Goal: Complete application form

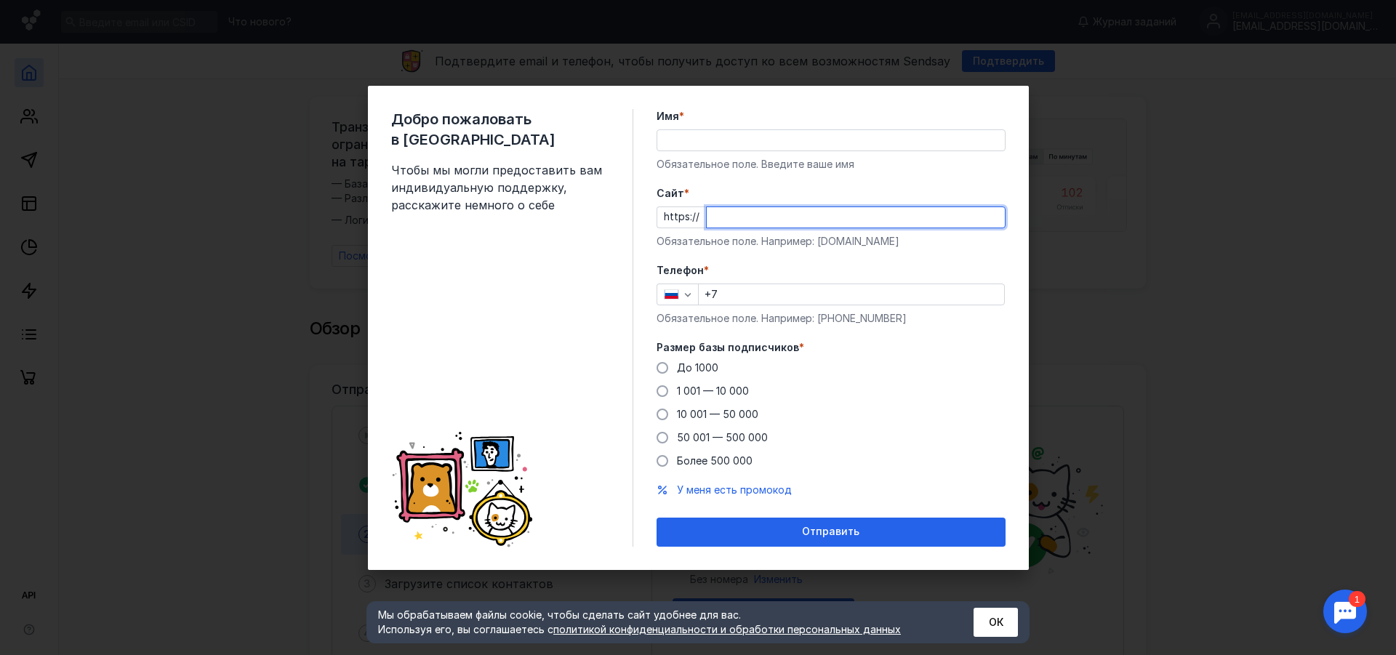
drag, startPoint x: 711, startPoint y: 212, endPoint x: 324, endPoint y: 212, distance: 386.7
click at [324, 212] on div "Добро пожаловать в Sendsay Чтобы мы могли предоставить вам индивидуальную подде…" at bounding box center [698, 327] width 1396 height 655
paste input "[DOMAIN_NAME][URL]"
type input "[DOMAIN_NAME][URL]"
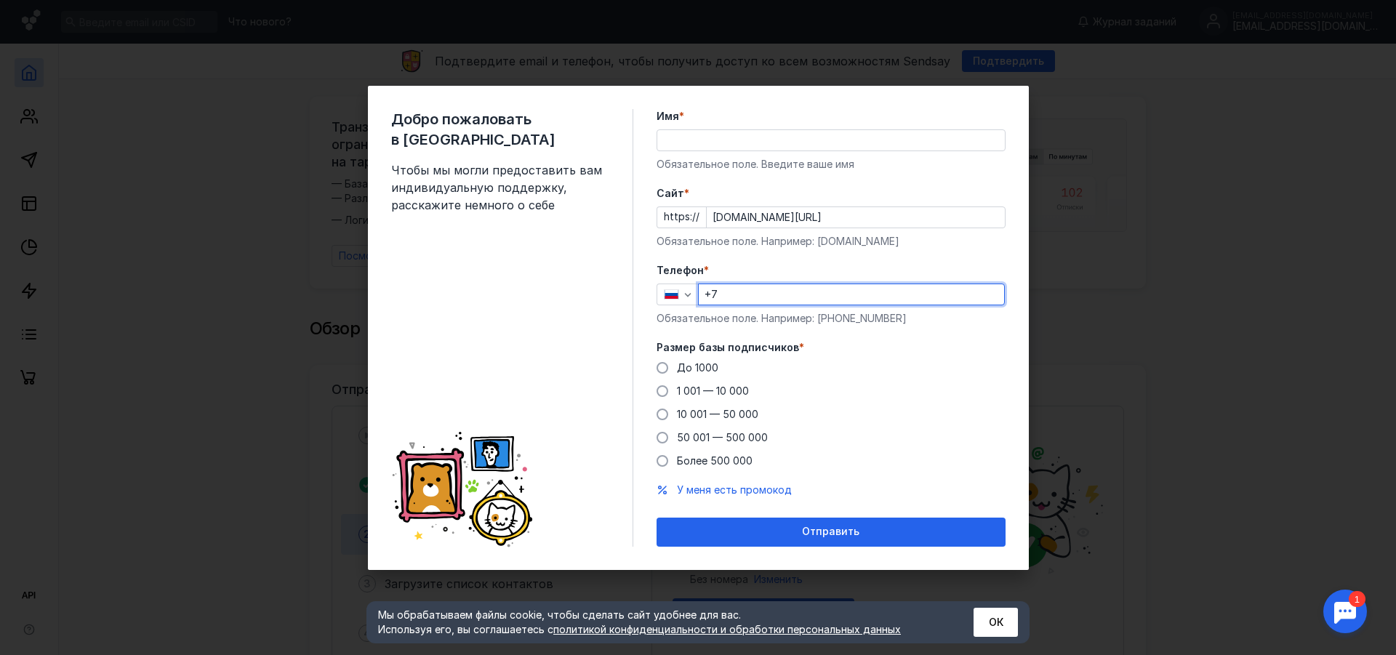
click at [744, 292] on input "+7" at bounding box center [851, 294] width 305 height 20
paste input "[PHONE_NUMBER]"
type input "[PHONE_NUMBER]"
click at [743, 390] on span "1 001 — 10 000" at bounding box center [713, 391] width 72 height 12
click at [0, 0] on input "1 001 — 10 000" at bounding box center [0, 0] width 0 height 0
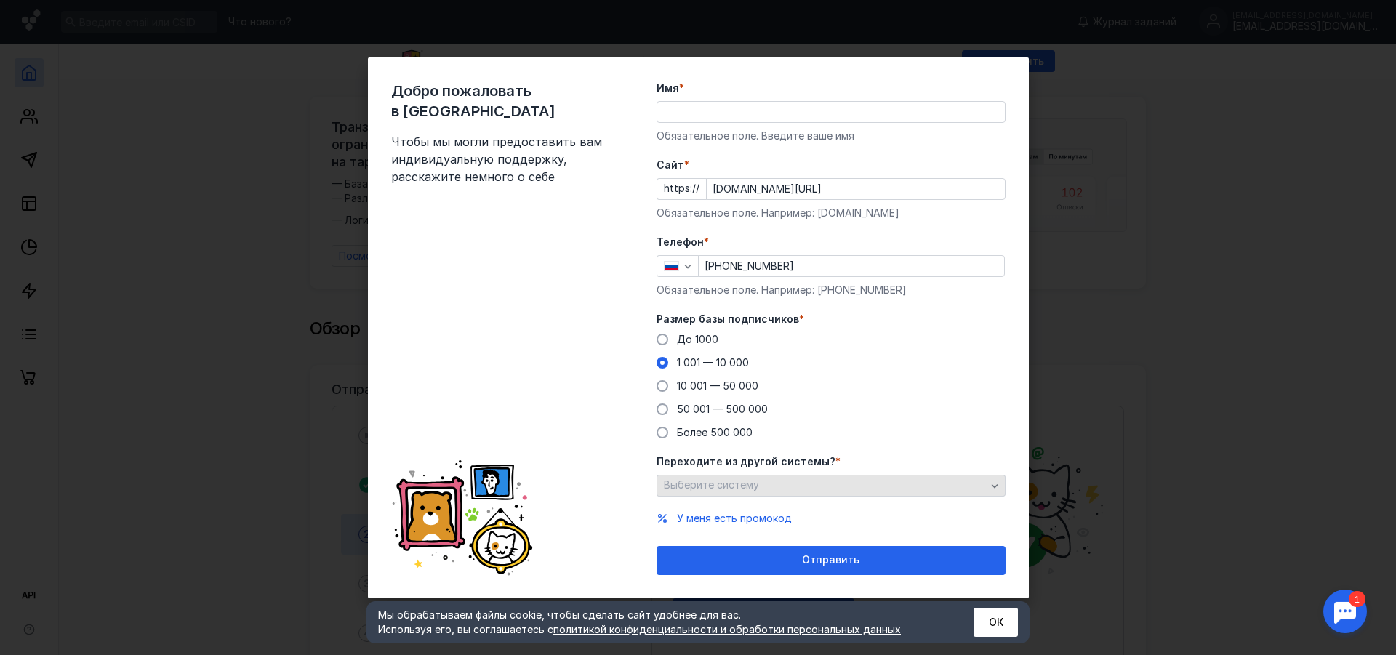
click at [784, 488] on div "Выберите систему" at bounding box center [824, 485] width 329 height 12
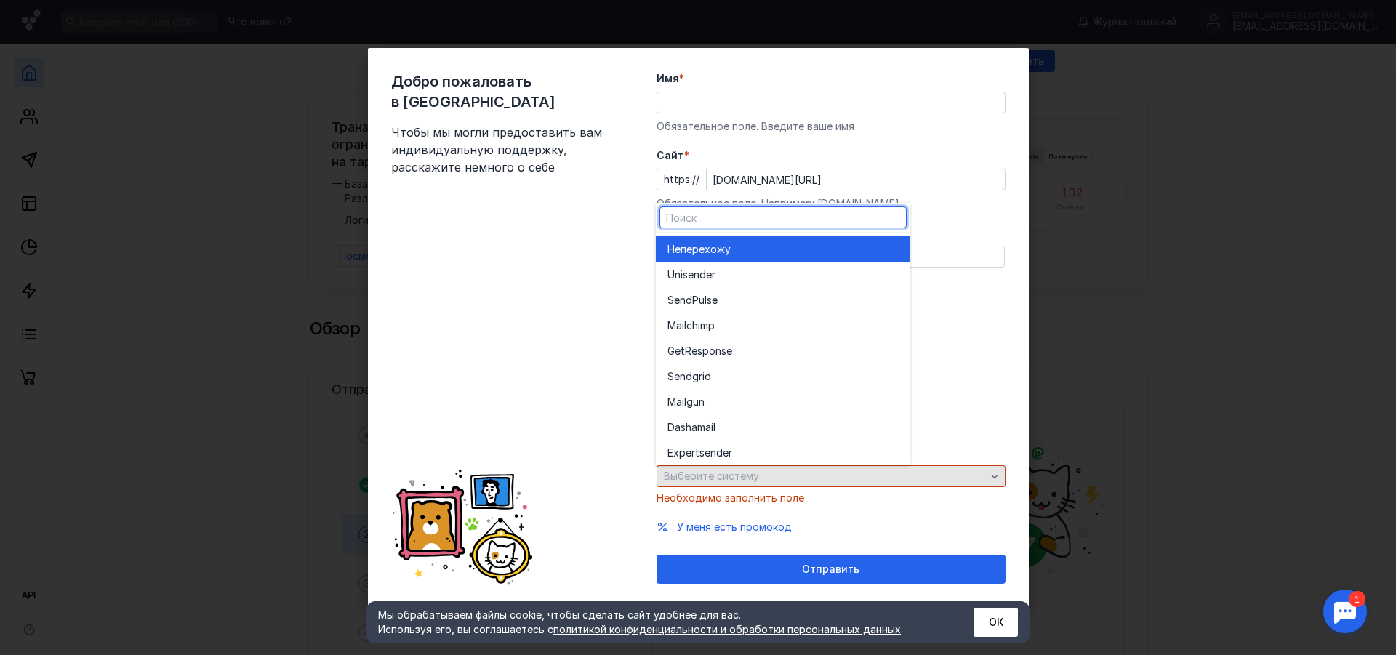
click at [784, 488] on div "Переходите из другой системы? * Выберите систему Необходимо заполнить поле" at bounding box center [830, 475] width 349 height 60
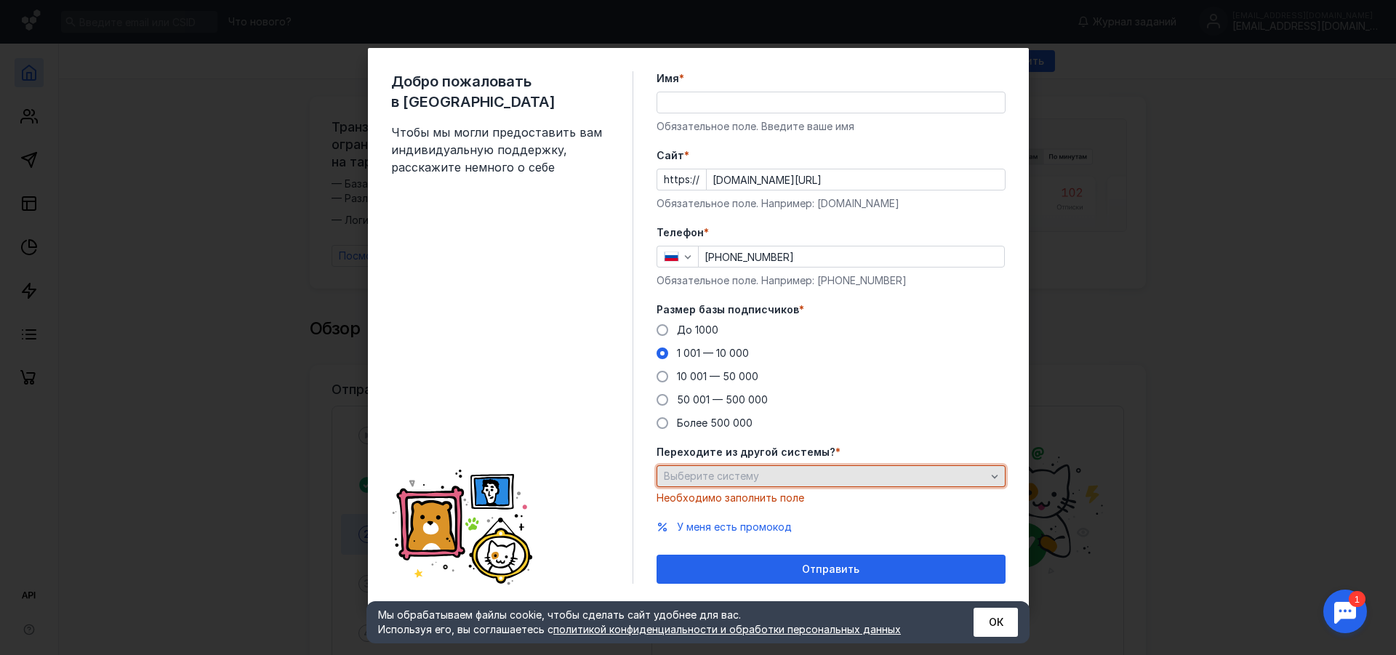
click at [996, 471] on icon "button" at bounding box center [995, 476] width 12 height 12
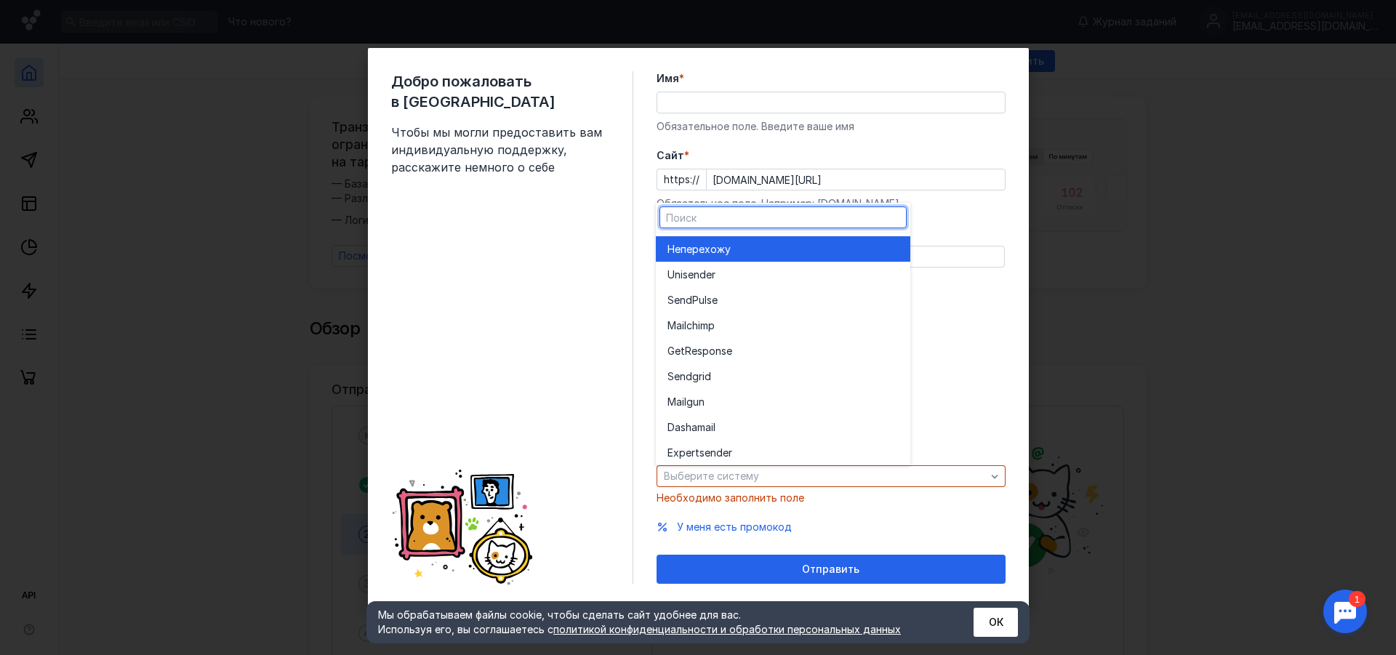
click at [781, 246] on div "Не перехожу" at bounding box center [782, 249] width 231 height 15
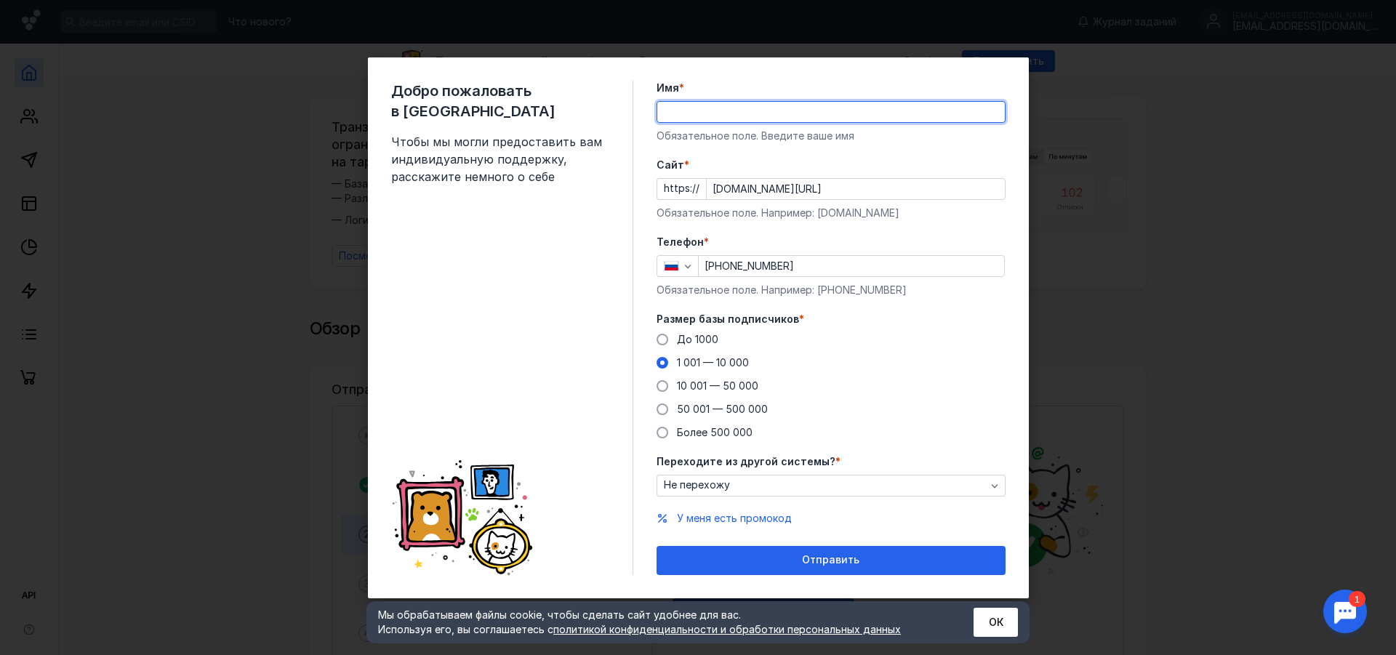
click at [884, 108] on input "Имя *" at bounding box center [830, 112] width 347 height 20
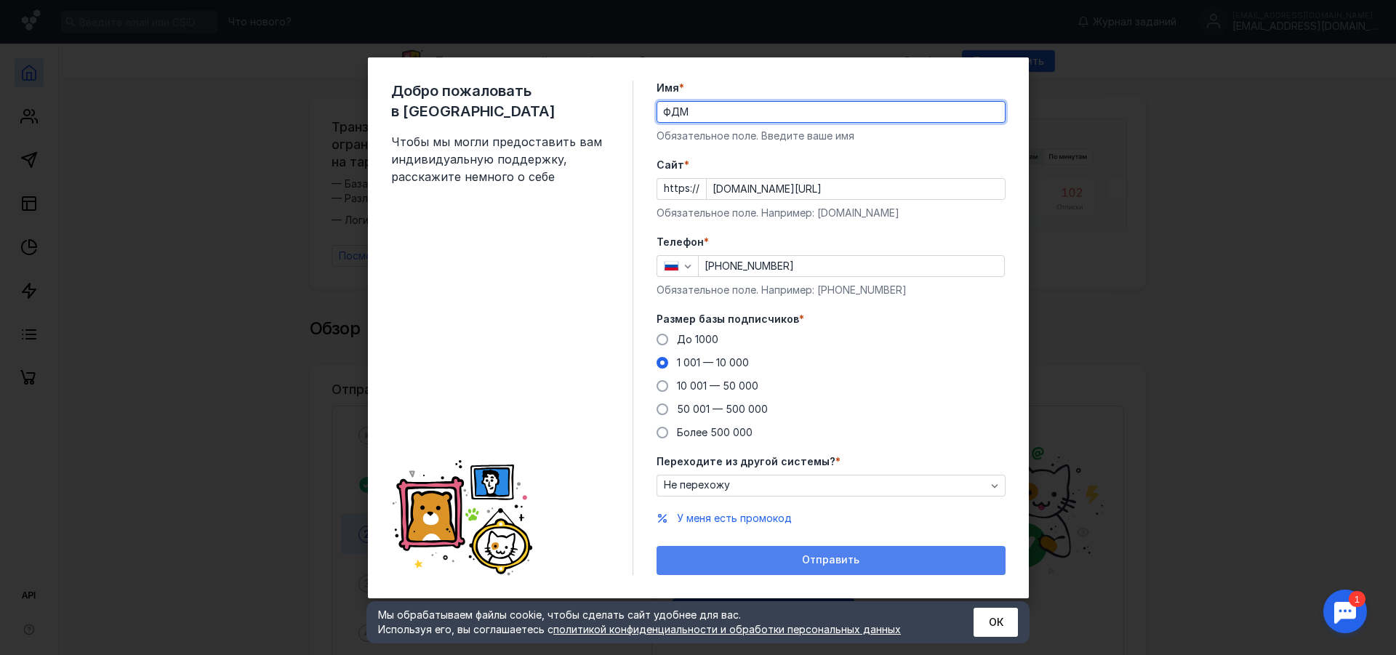
type input "ФДМ"
click at [856, 561] on span "Отправить" at bounding box center [830, 560] width 57 height 12
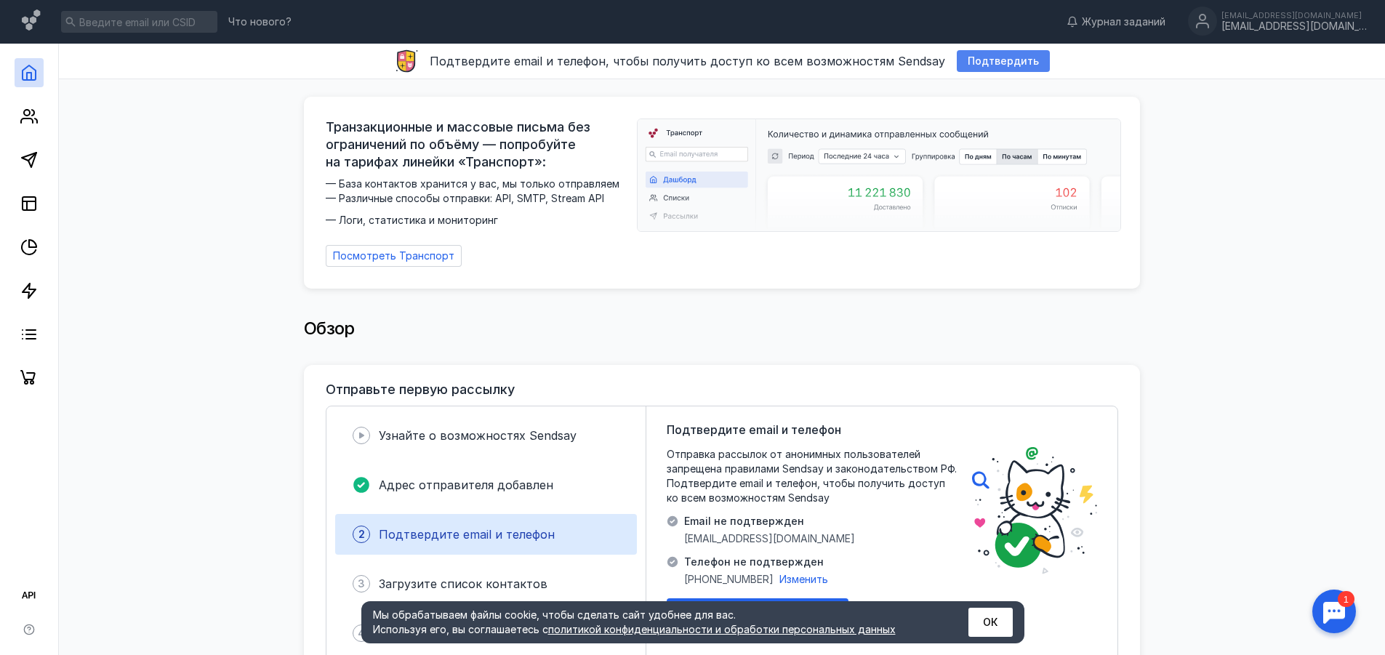
click at [1012, 55] on span "Подтвердить" at bounding box center [1002, 61] width 71 height 12
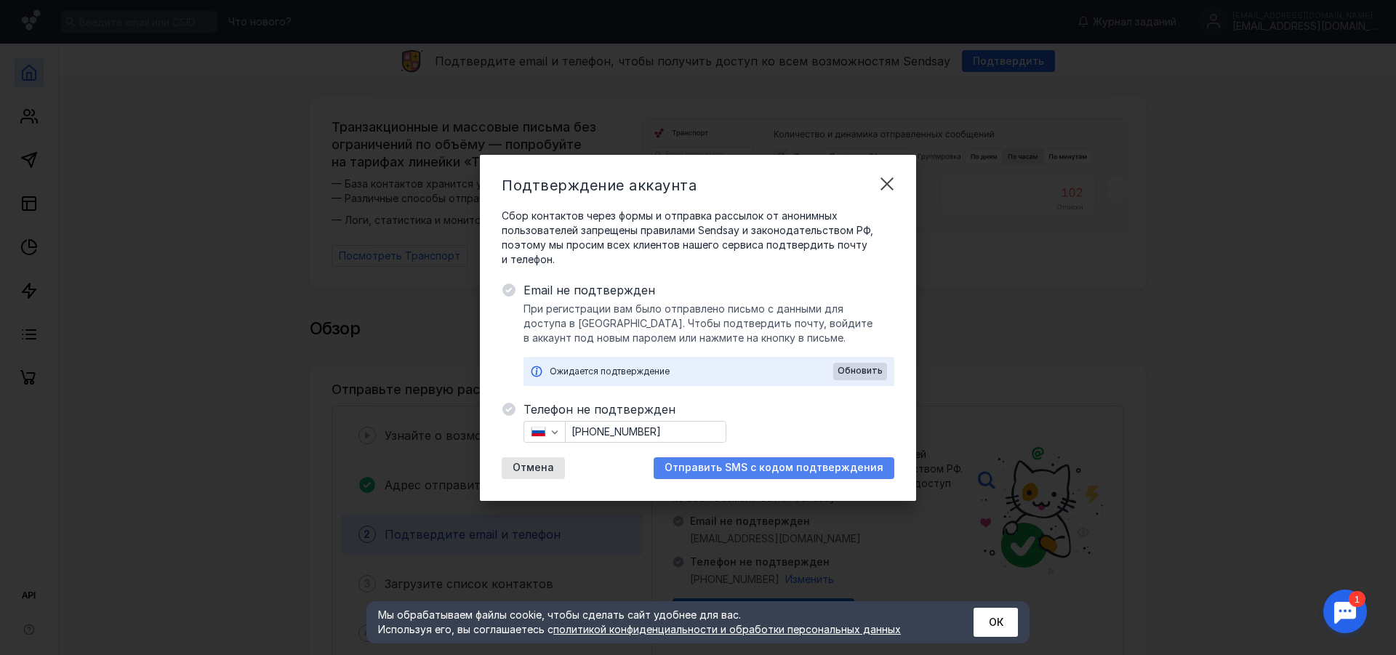
click at [826, 471] on span "Отправить SMS с кодом подтверждения" at bounding box center [773, 468] width 219 height 12
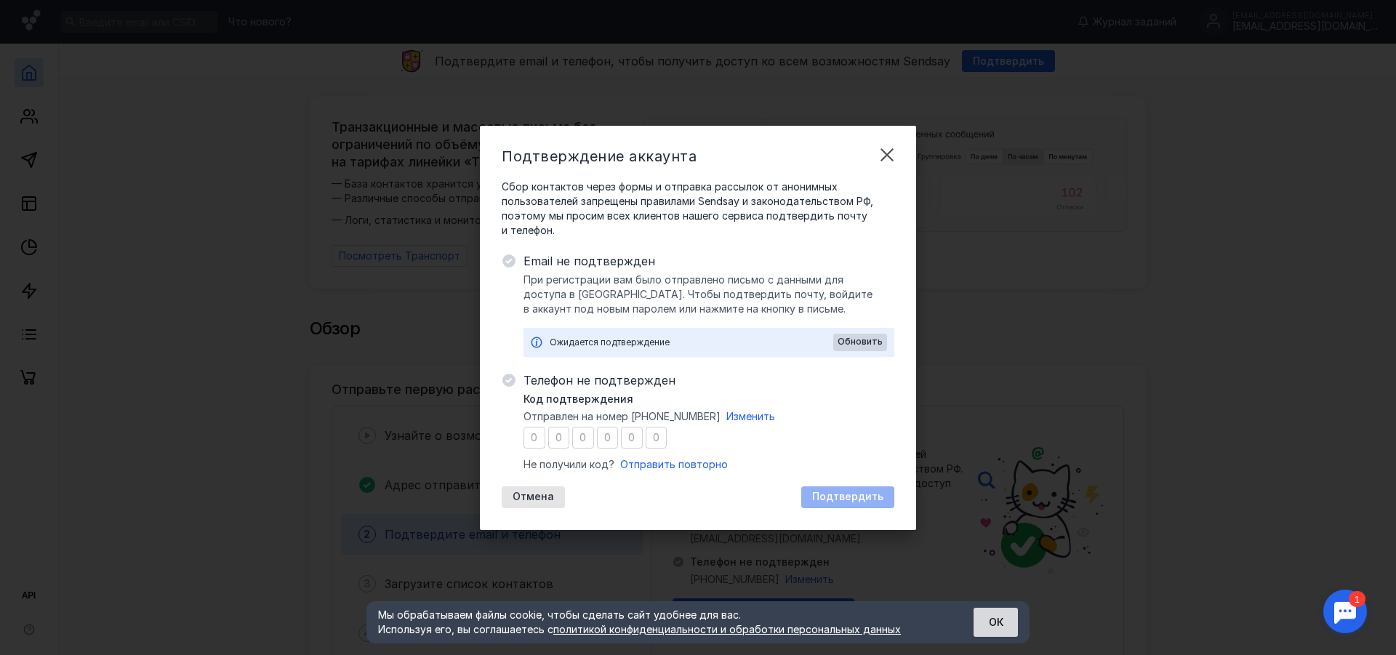
click at [999, 618] on button "ОК" at bounding box center [995, 622] width 44 height 29
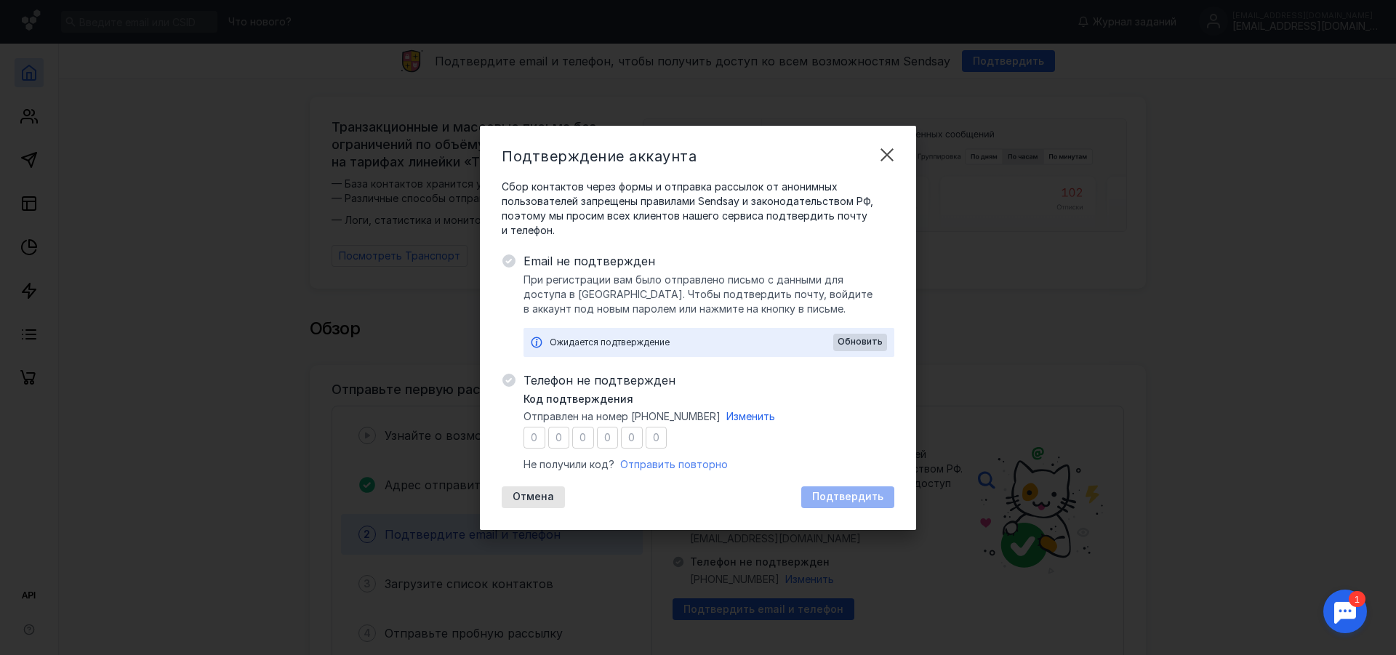
click at [689, 459] on span "Отправить повторно" at bounding box center [674, 464] width 108 height 12
click at [671, 466] on span "Отправить повторно" at bounding box center [674, 464] width 108 height 12
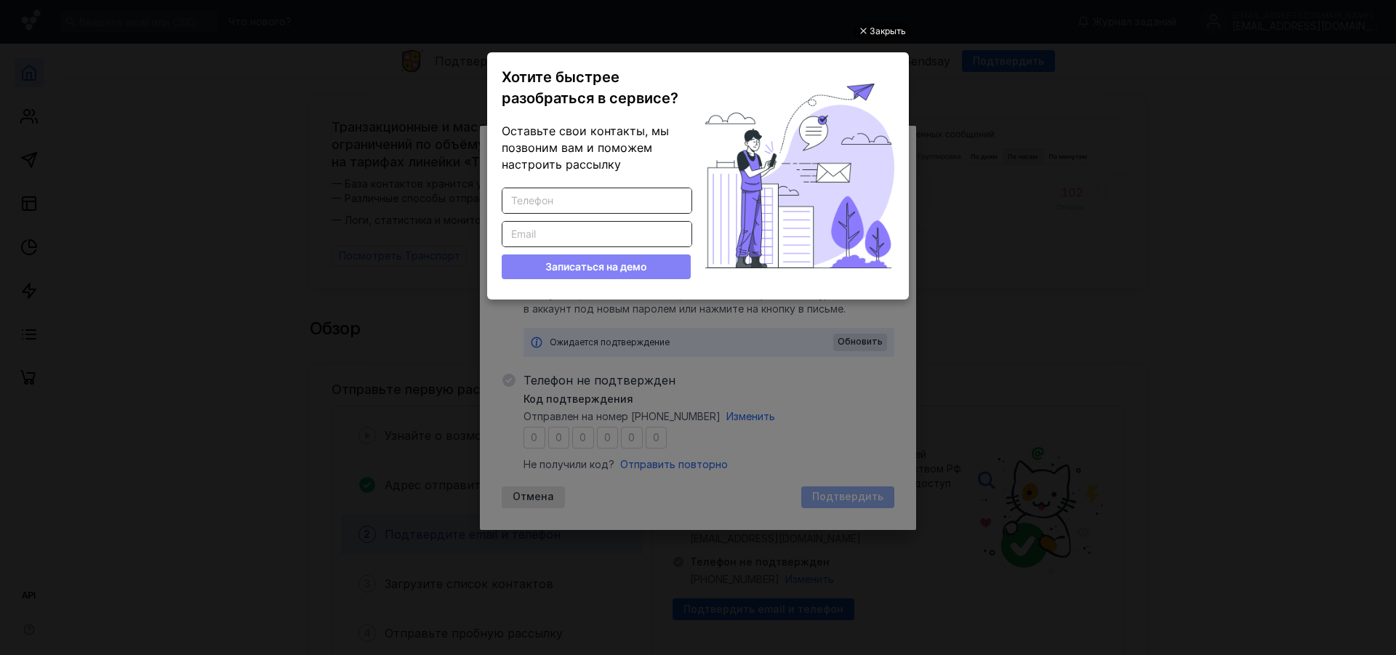
click at [899, 33] on div "Закрыть" at bounding box center [887, 31] width 36 height 16
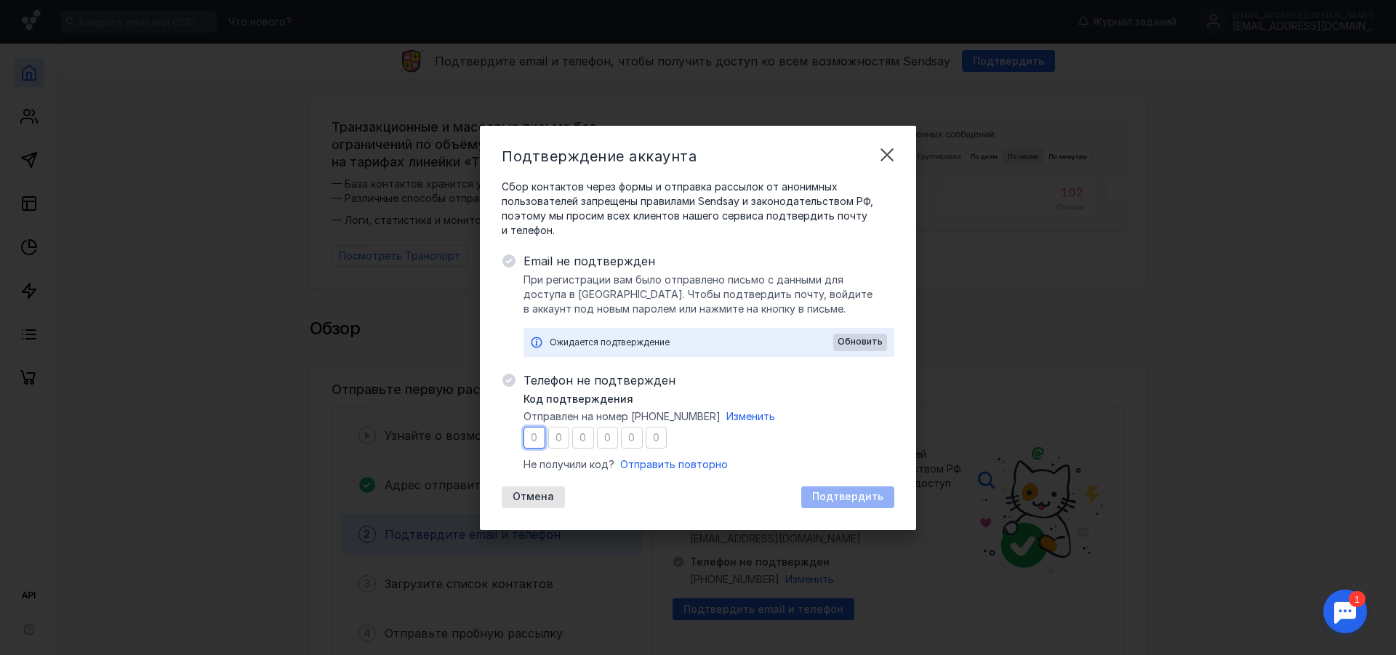
click at [539, 435] on input "number" at bounding box center [534, 438] width 22 height 22
type input "7"
type input "4"
type input "5"
type input "4"
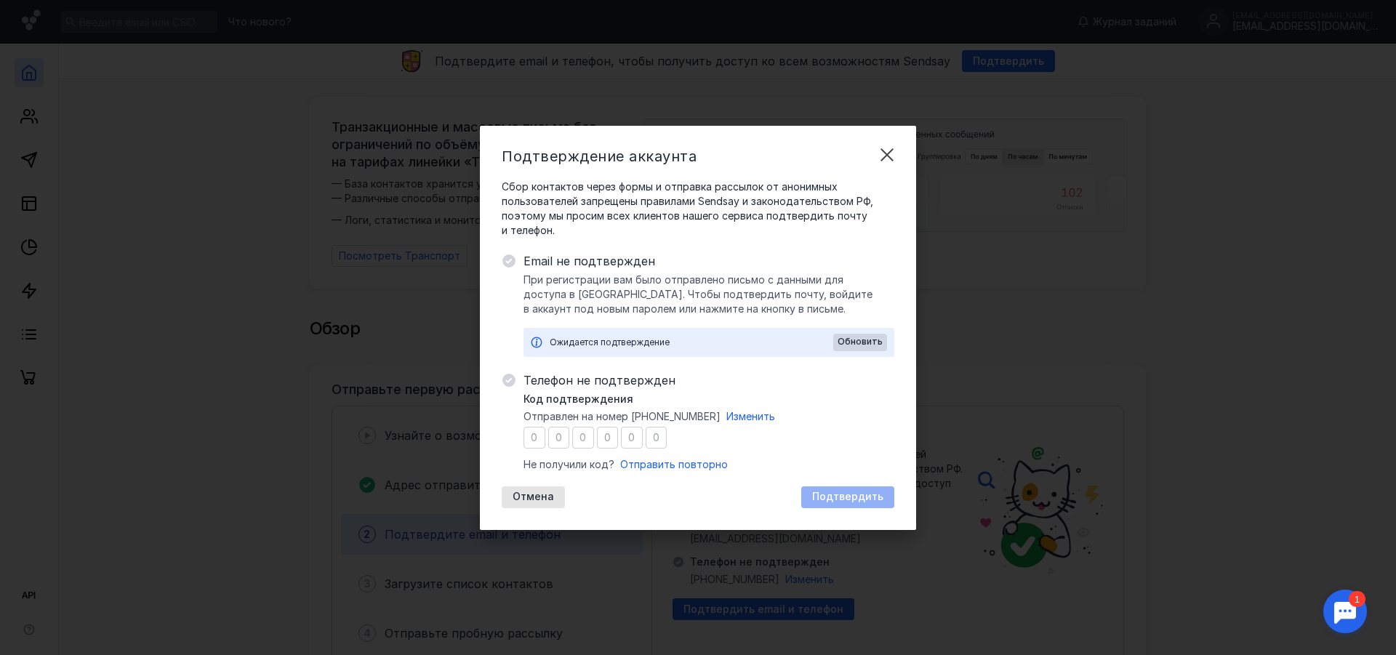
type input "6"
type input "0"
click at [842, 492] on span "Подтвердить" at bounding box center [847, 497] width 71 height 12
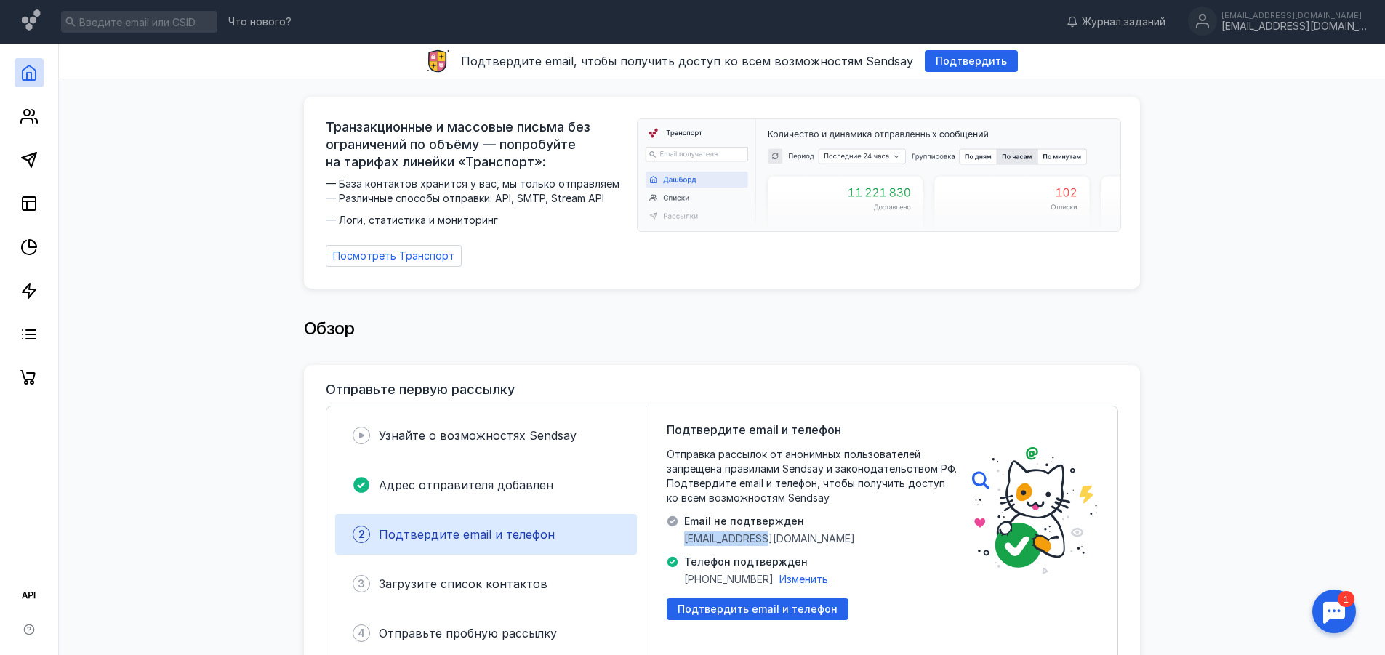
drag, startPoint x: 765, startPoint y: 533, endPoint x: 682, endPoint y: 536, distance: 83.7
click at [682, 536] on div "Email не подтвержден [EMAIL_ADDRESS][DOMAIN_NAME]" at bounding box center [761, 530] width 188 height 32
copy span "[EMAIL_ADDRESS][DOMAIN_NAME]"
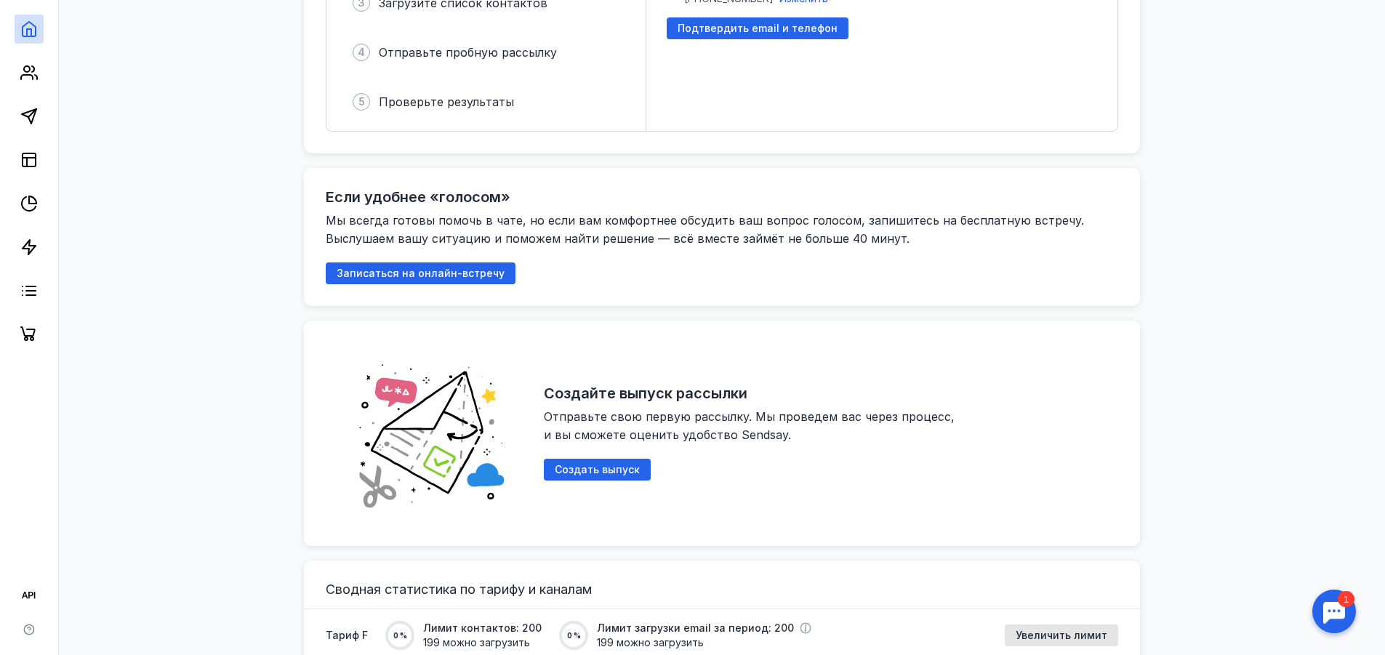
scroll to position [582, 0]
